Goal: Task Accomplishment & Management: Complete application form

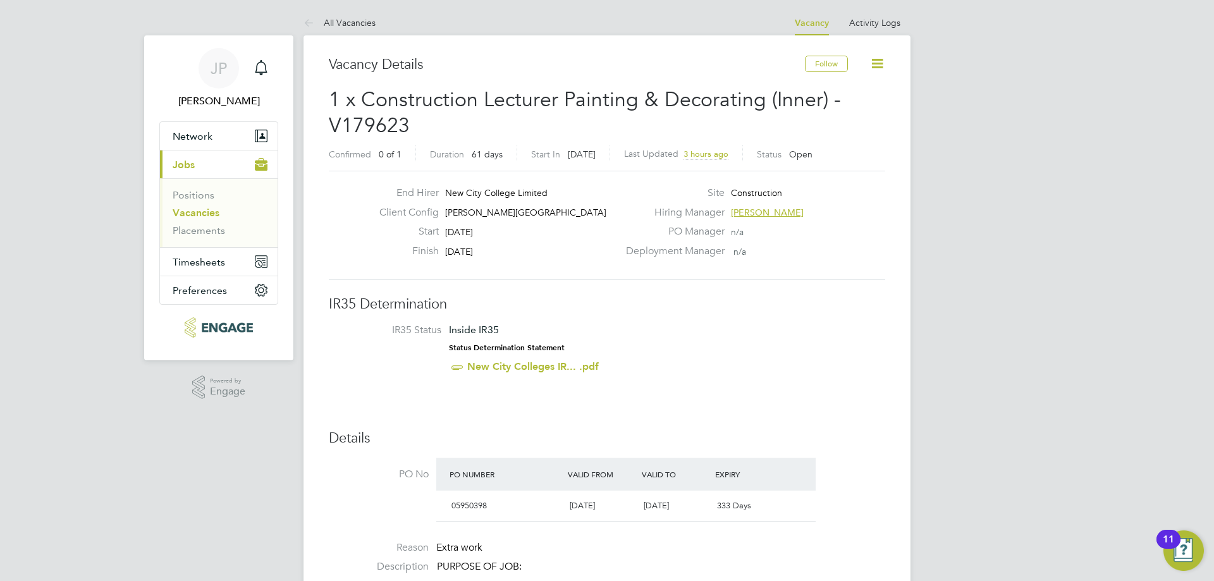
click at [873, 63] on icon at bounding box center [878, 64] width 16 height 16
click at [340, 25] on link "All Vacancies" at bounding box center [340, 22] width 72 height 11
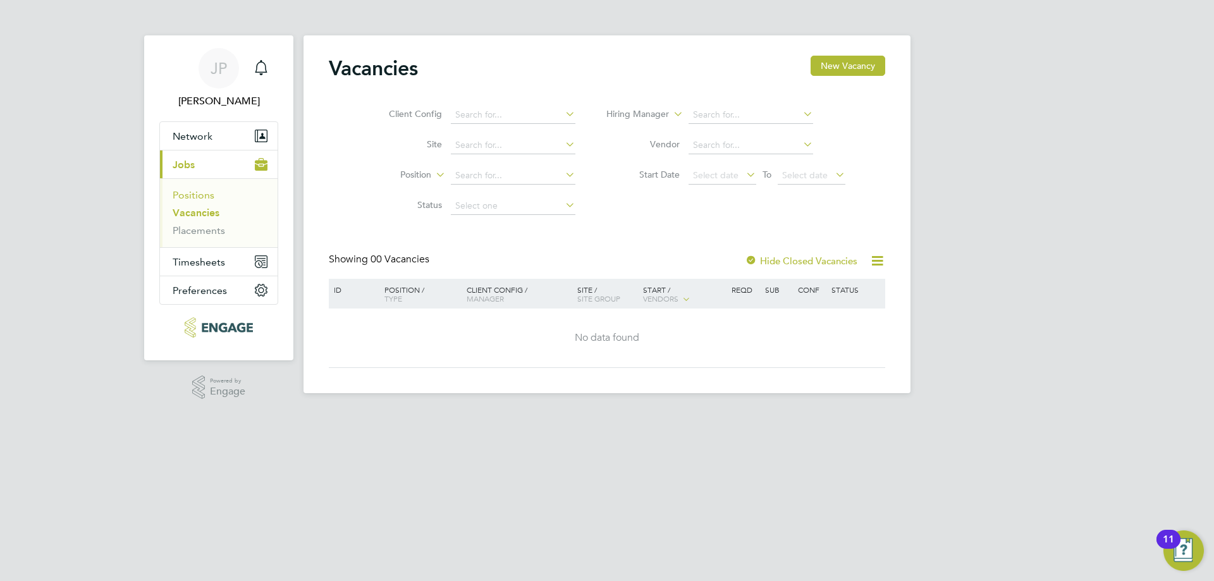
click at [193, 195] on link "Positions" at bounding box center [194, 195] width 42 height 12
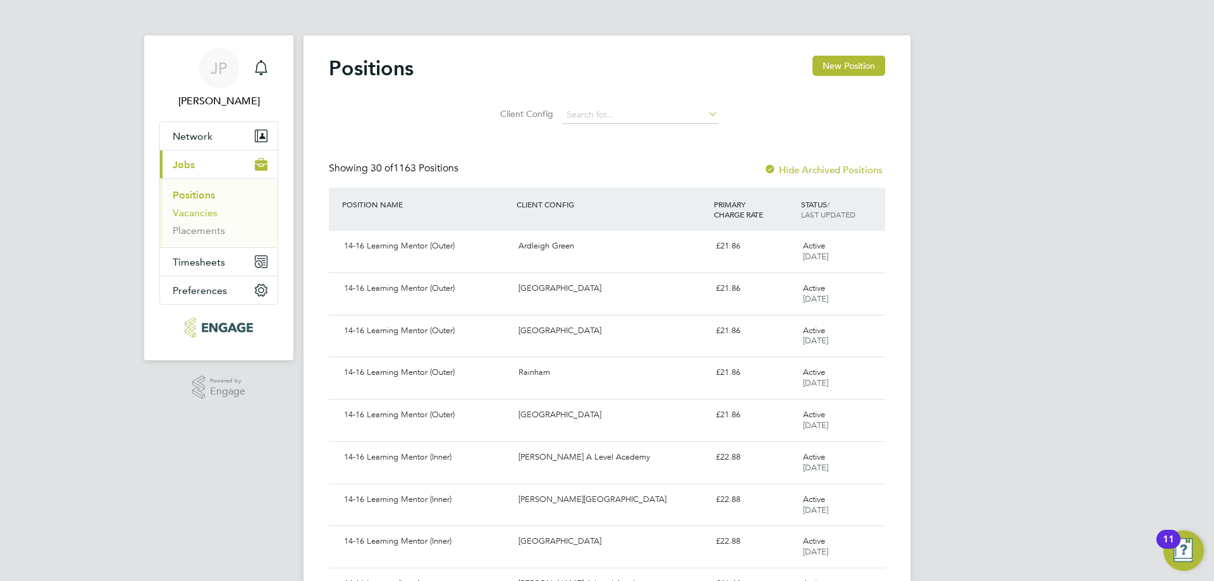
click at [190, 215] on link "Vacancies" at bounding box center [195, 213] width 45 height 12
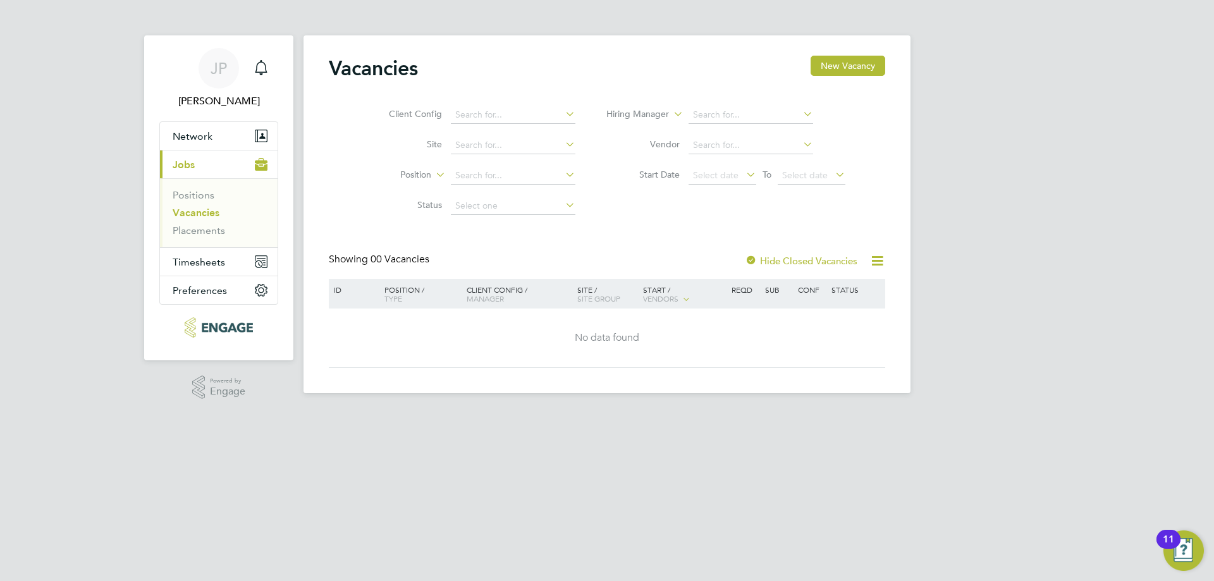
click at [878, 264] on icon at bounding box center [878, 261] width 16 height 16
click at [448, 297] on div "Position / Type" at bounding box center [419, 294] width 89 height 30
click at [201, 194] on link "Positions" at bounding box center [194, 195] width 42 height 12
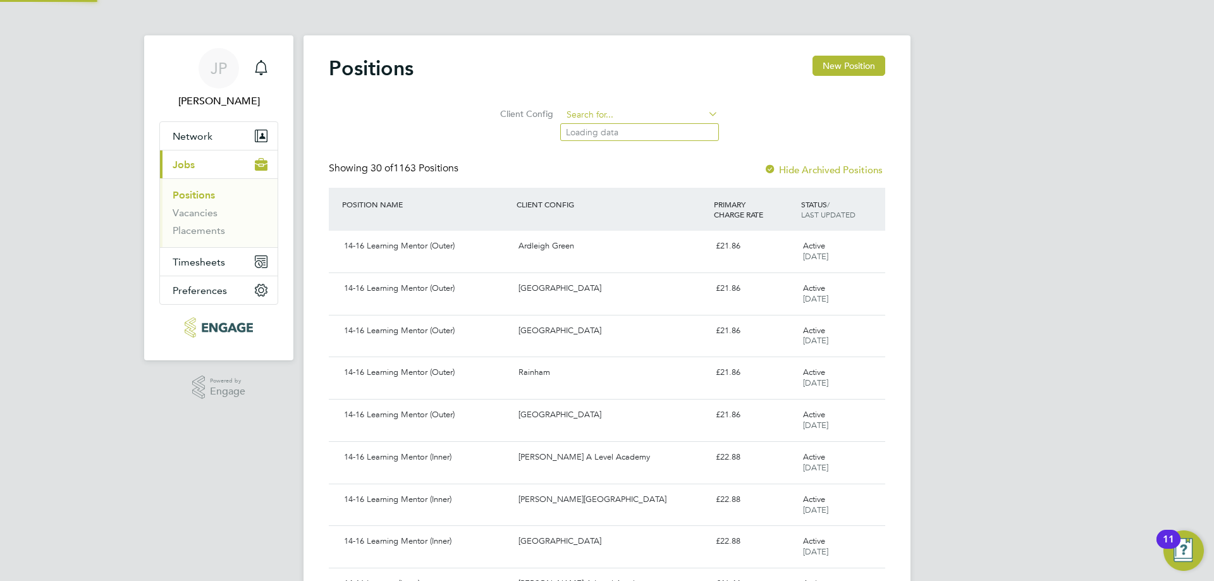
click at [600, 116] on input at bounding box center [640, 115] width 156 height 18
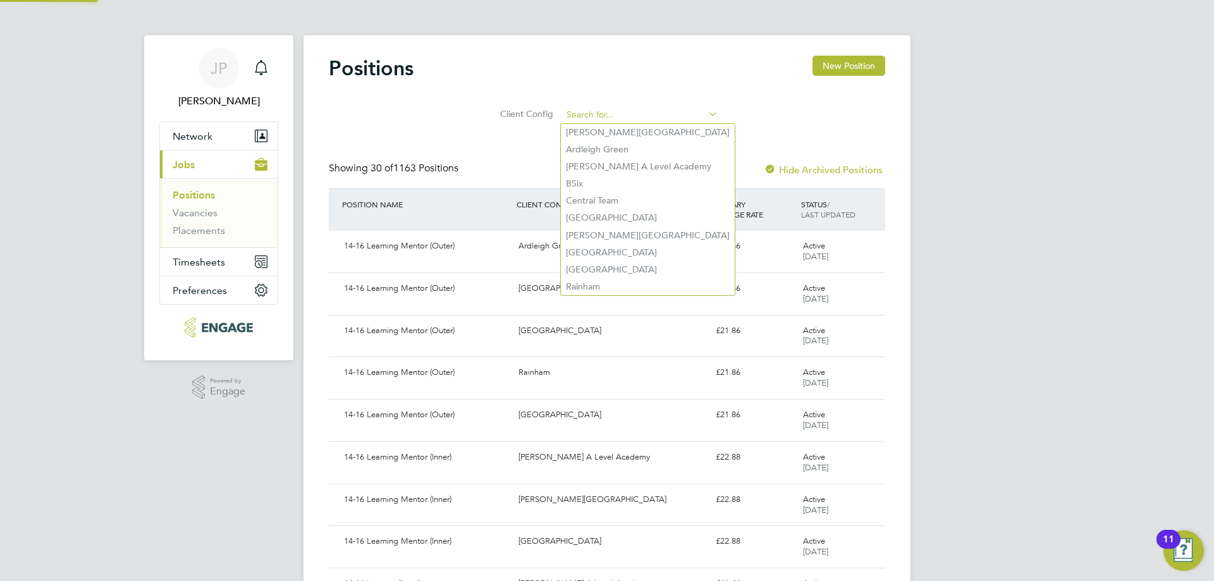
click at [653, 120] on input at bounding box center [640, 115] width 156 height 18
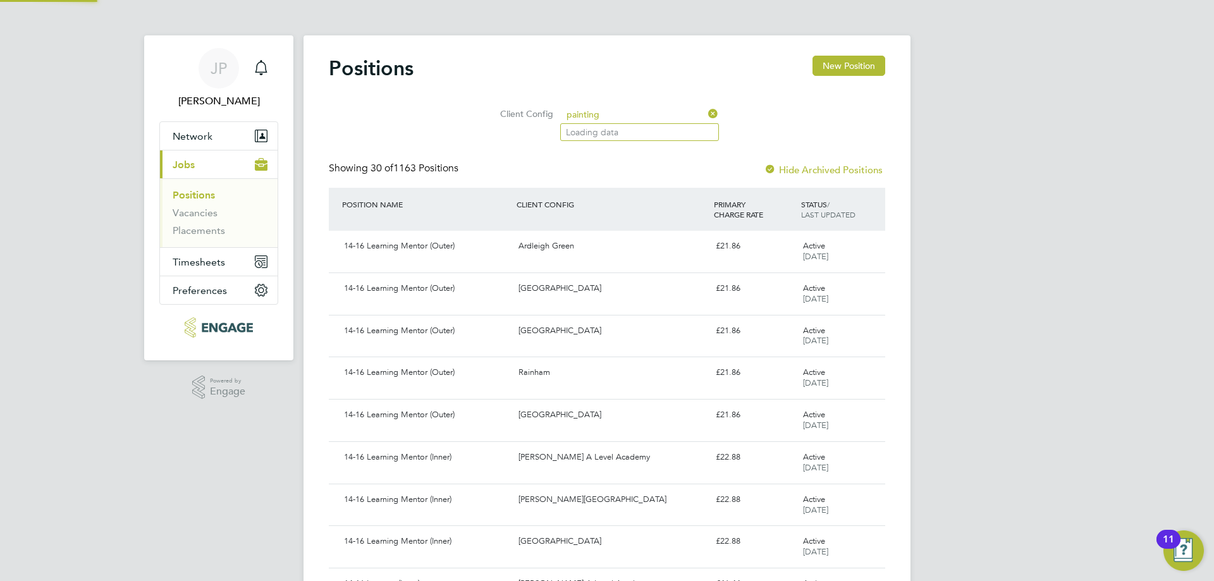
type input "painting"
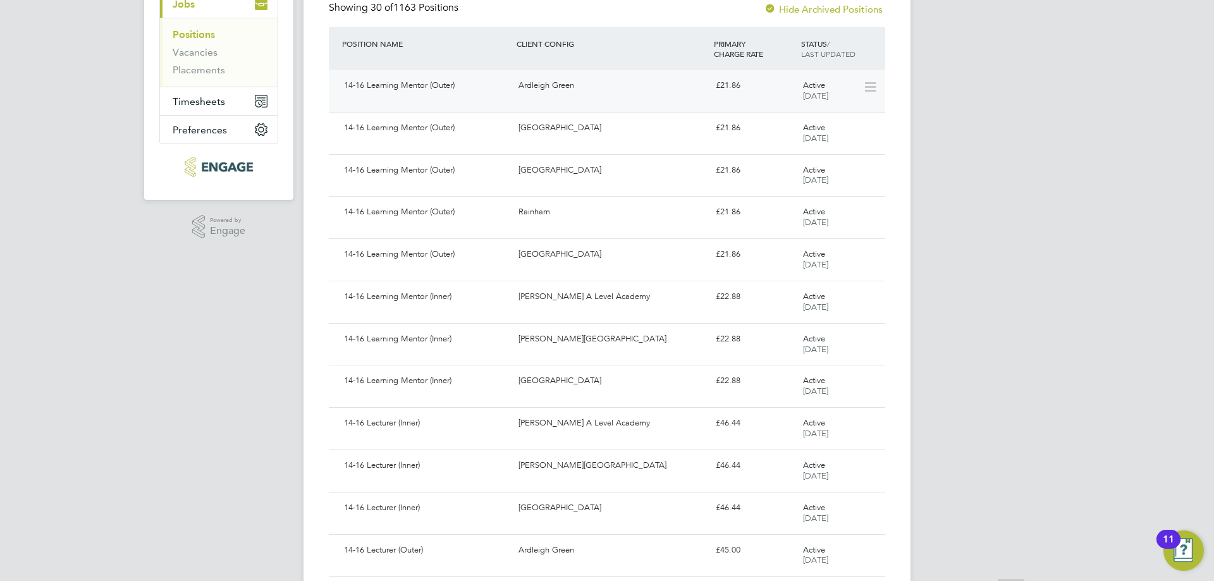
scroll to position [211, 0]
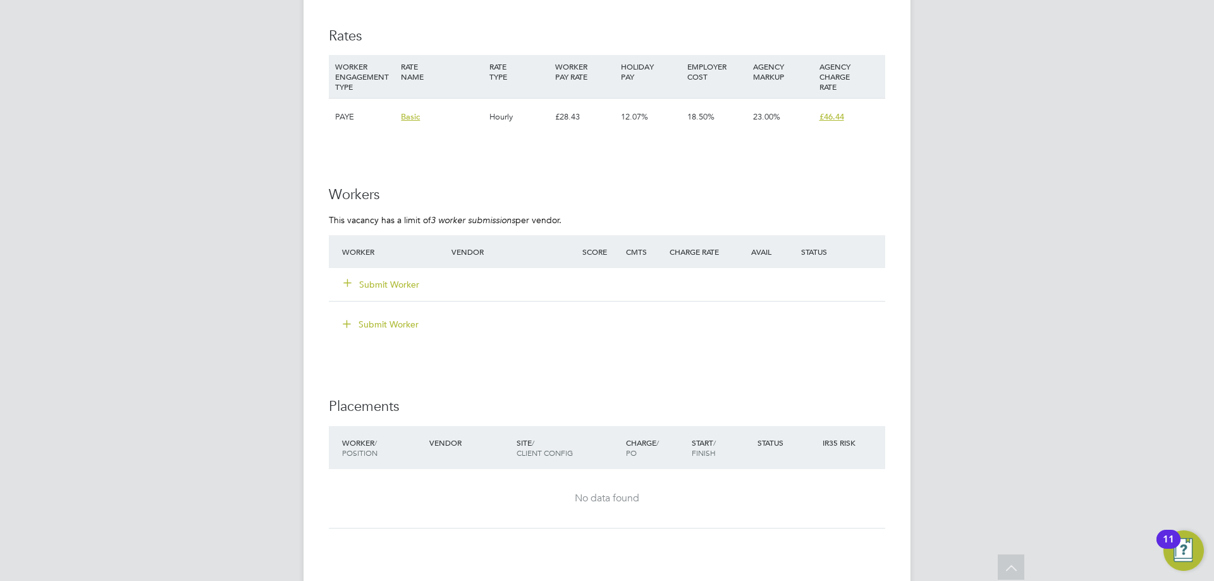
scroll to position [2319, 0]
click at [359, 284] on button "Submit Worker" at bounding box center [382, 282] width 76 height 13
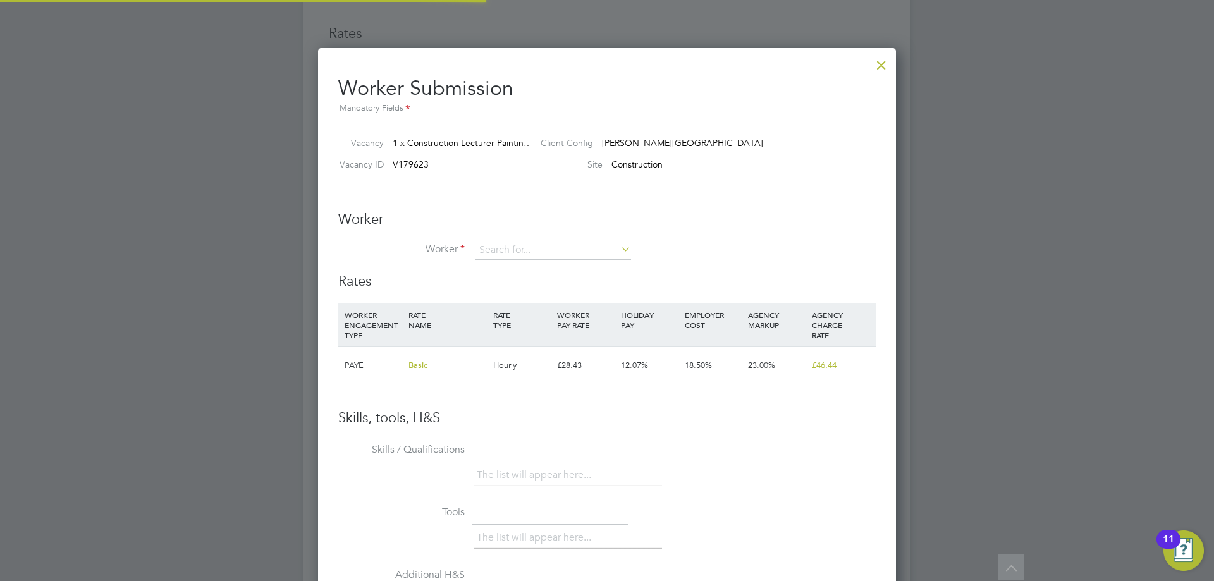
scroll to position [768, 579]
type input "p"
click at [470, 197] on div "Worker Submission Mandatory Fields Vacancy 1 x Construction Lecturer Paintin… C…" at bounding box center [607, 428] width 538 height 725
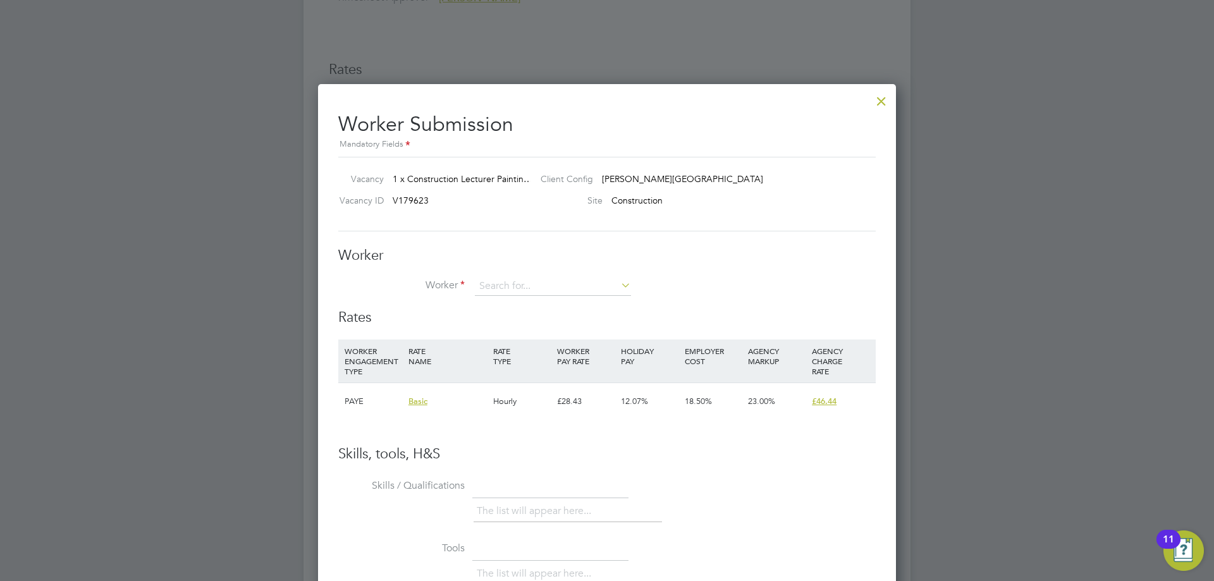
scroll to position [2282, 0]
click at [888, 104] on div at bounding box center [881, 100] width 23 height 23
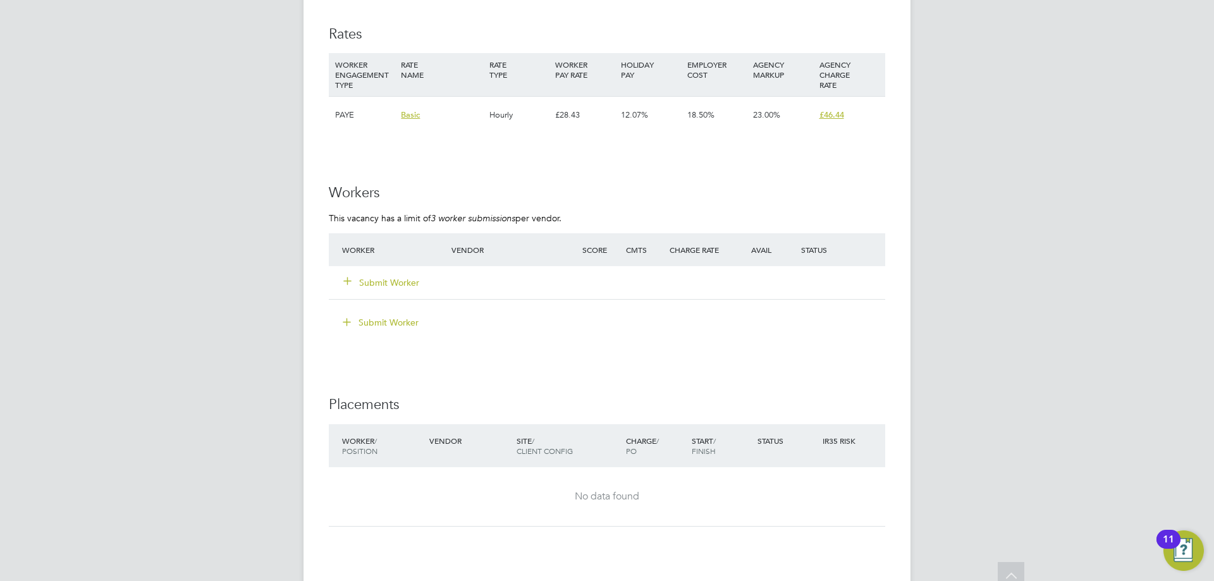
scroll to position [2319, 0]
click at [371, 283] on button "Submit Worker" at bounding box center [382, 282] width 76 height 13
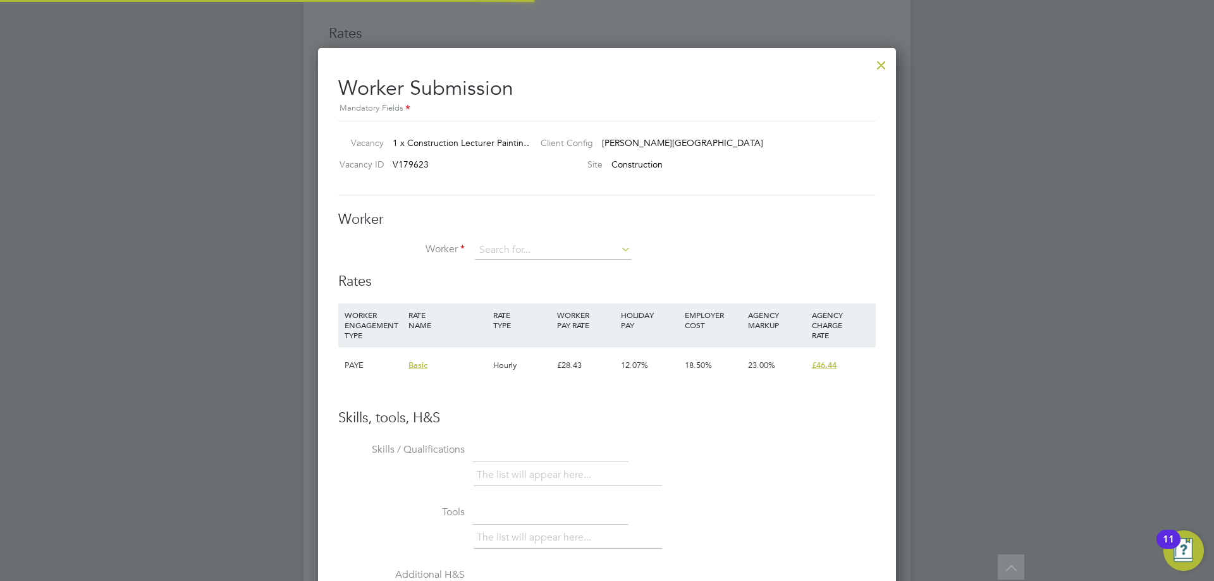
scroll to position [37, 86]
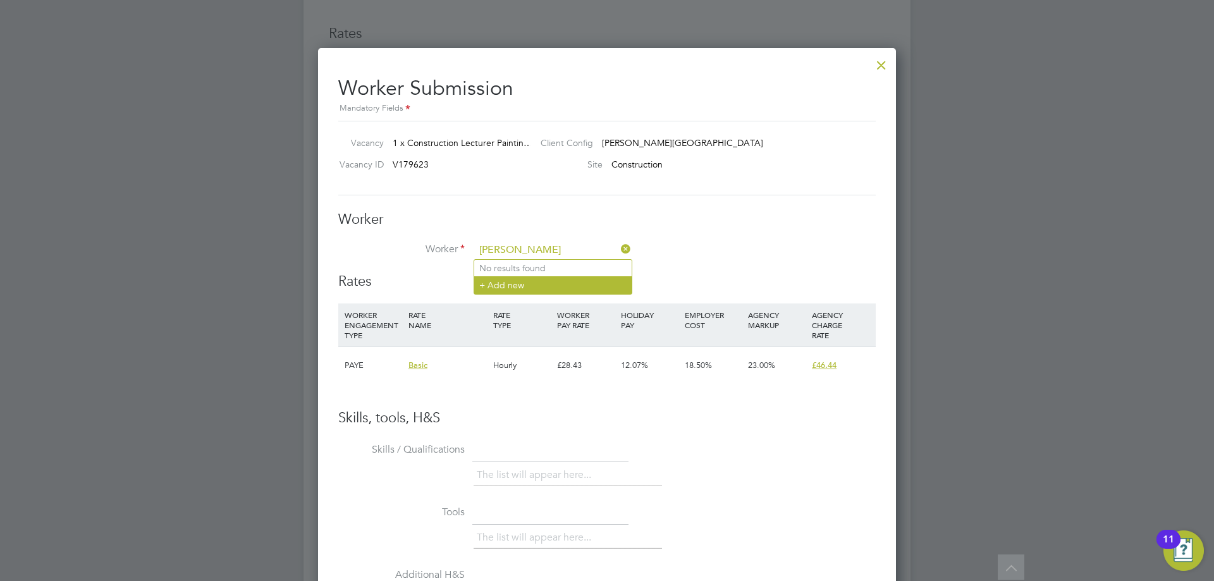
type input "Paul Rutherford"
click at [509, 287] on li "+ Add new" at bounding box center [552, 284] width 157 height 17
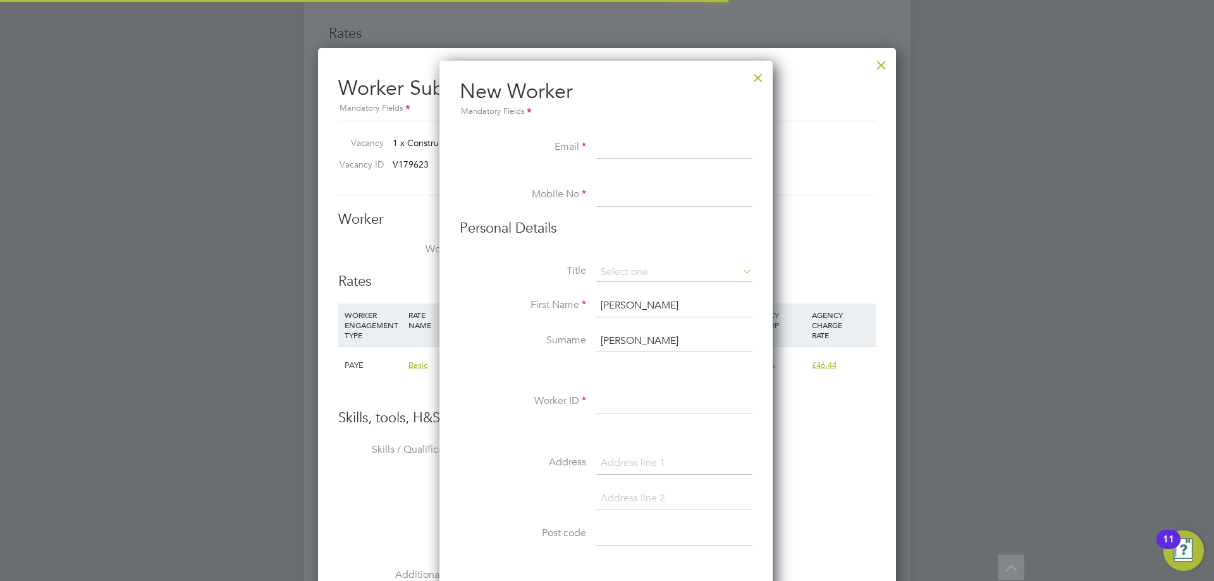
scroll to position [1077, 335]
click at [762, 80] on div at bounding box center [758, 74] width 23 height 23
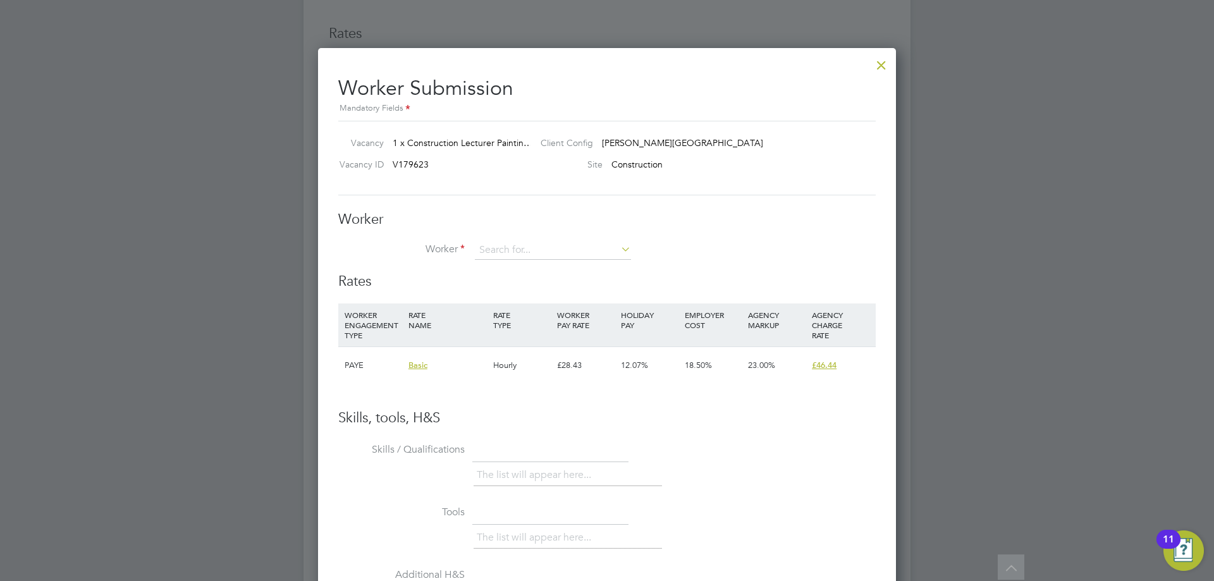
click at [875, 67] on div at bounding box center [881, 62] width 23 height 23
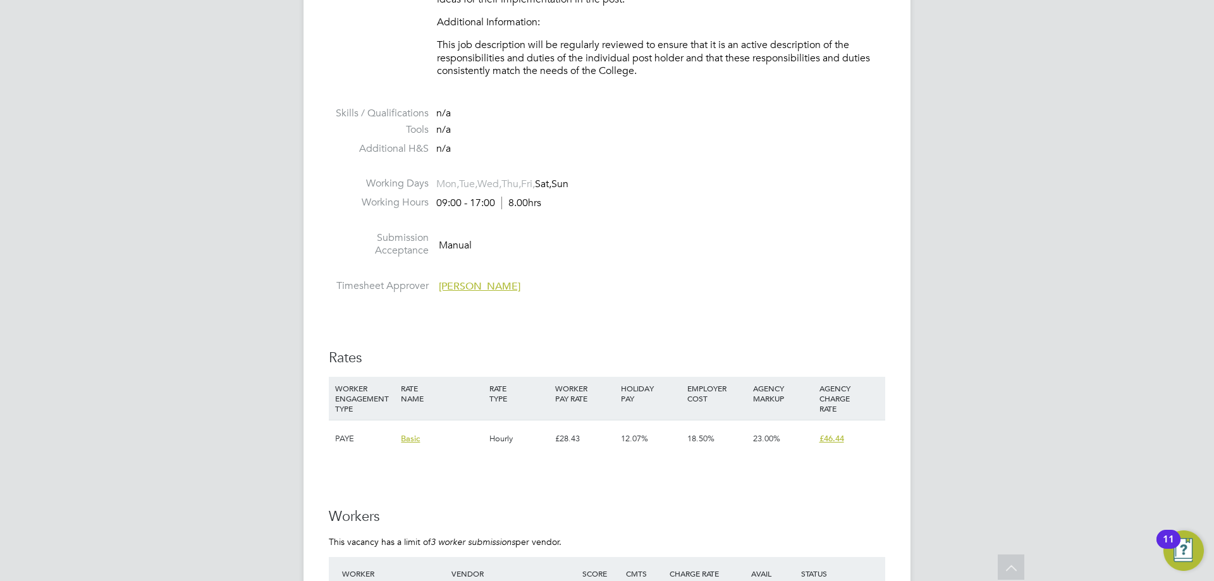
scroll to position [1687, 0]
